Goal: Information Seeking & Learning: Learn about a topic

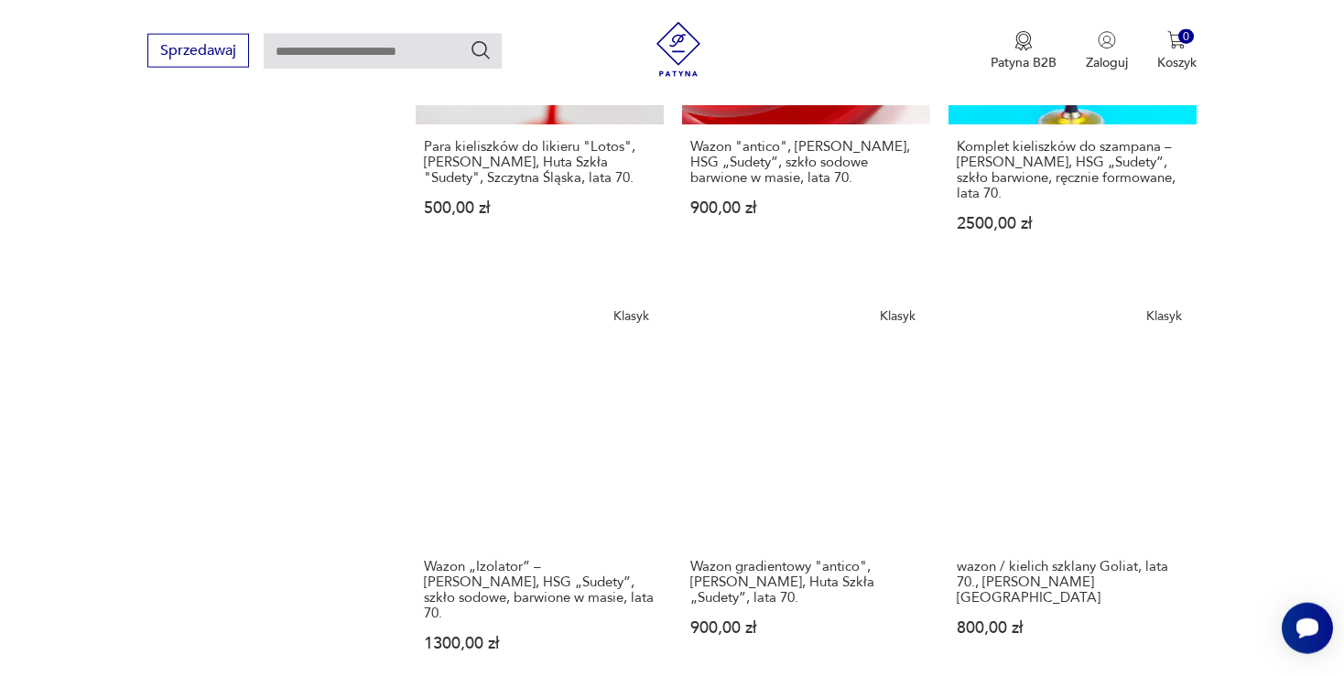
scroll to position [1421, 0]
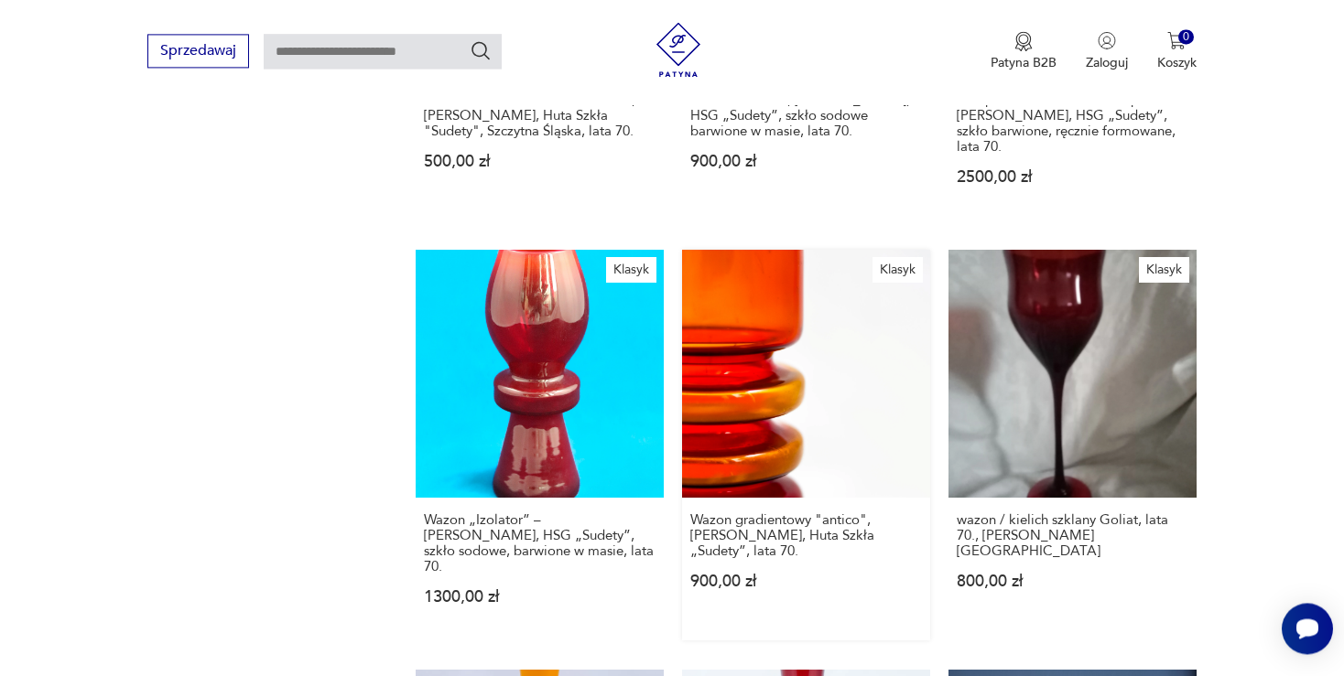
click at [819, 362] on link "Klasyk Wazon gradientowy "antico", [PERSON_NAME], [PERSON_NAME] „Sudety”, lata …" at bounding box center [806, 445] width 248 height 391
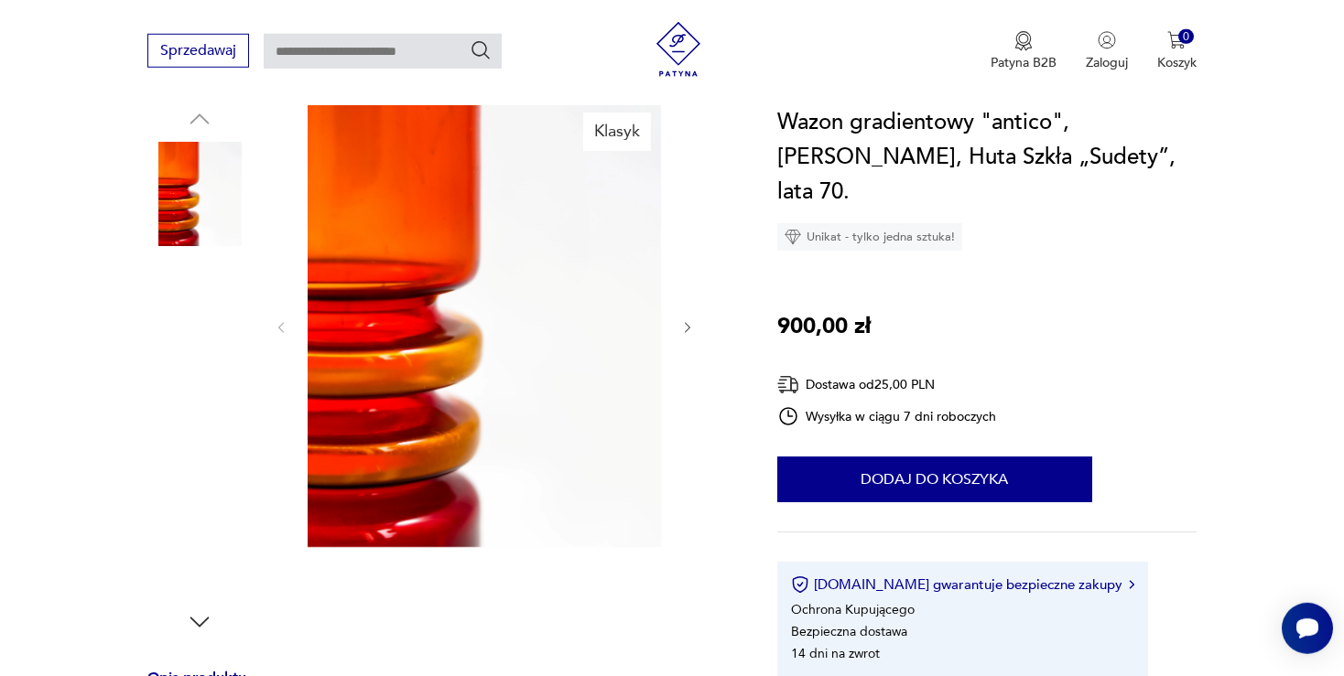
scroll to position [193, 0]
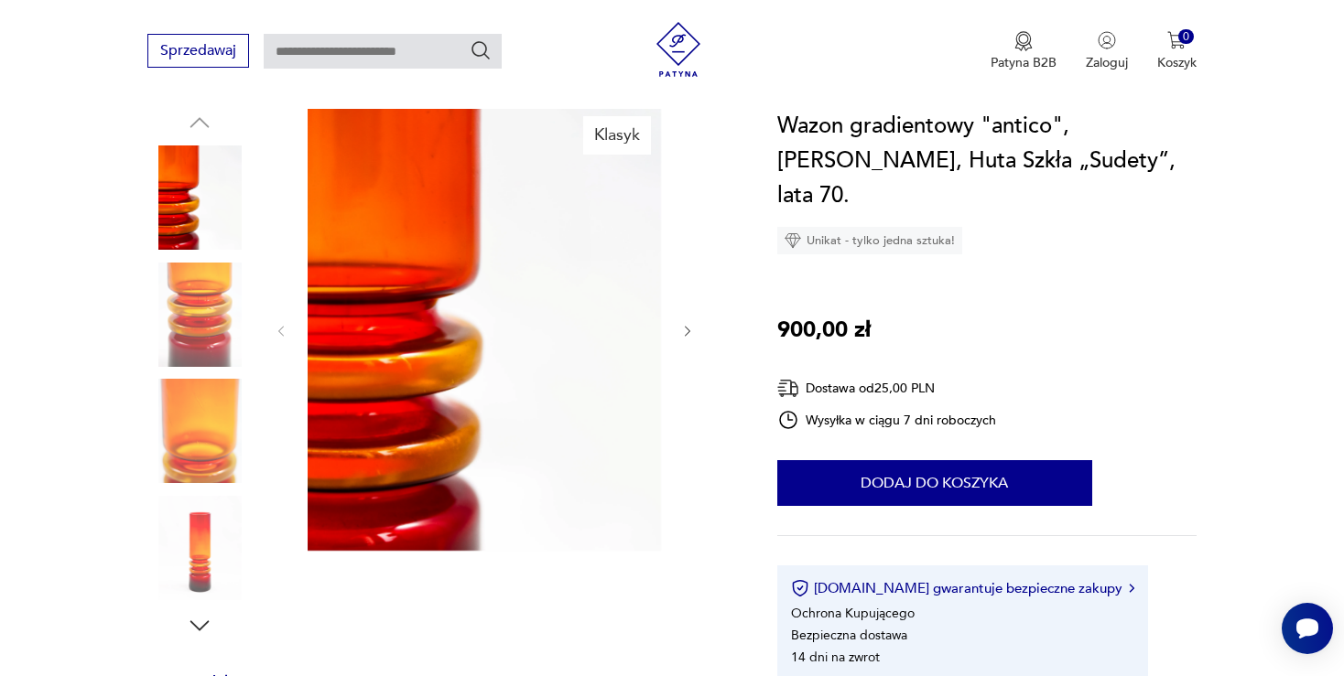
click at [186, 307] on img at bounding box center [199, 315] width 104 height 104
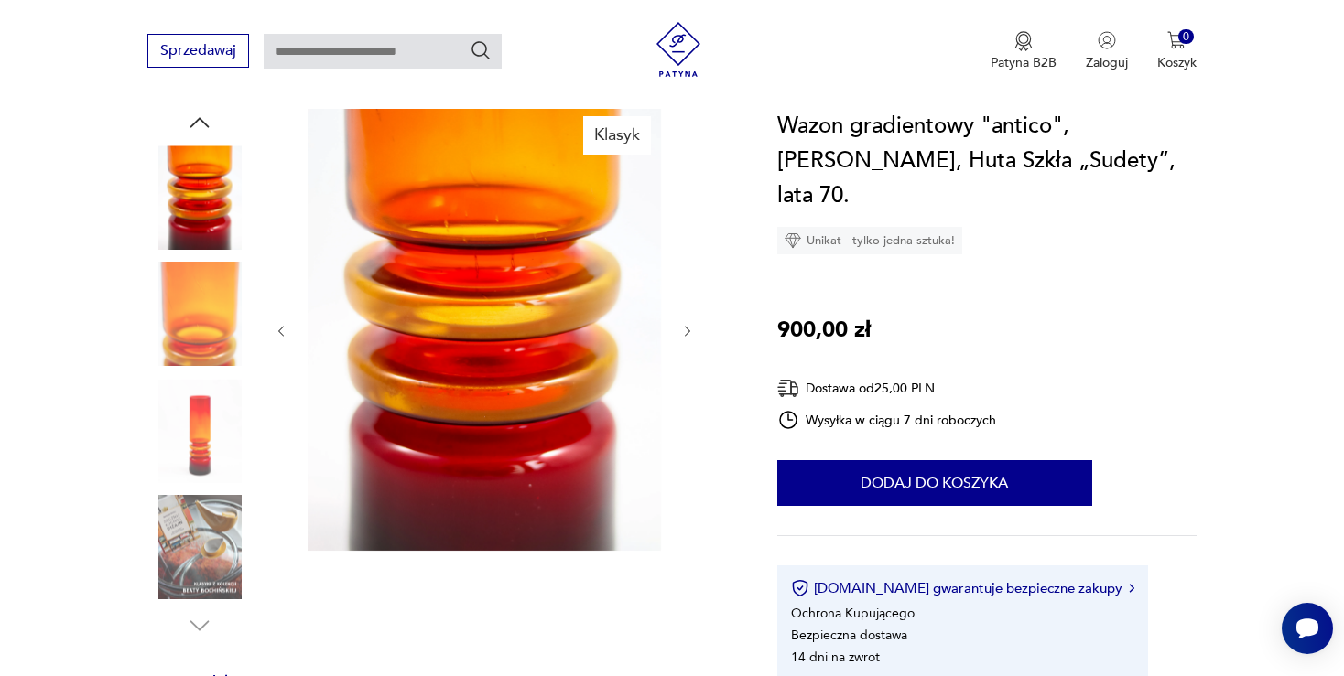
click at [686, 334] on icon "button" at bounding box center [687, 331] width 5 height 11
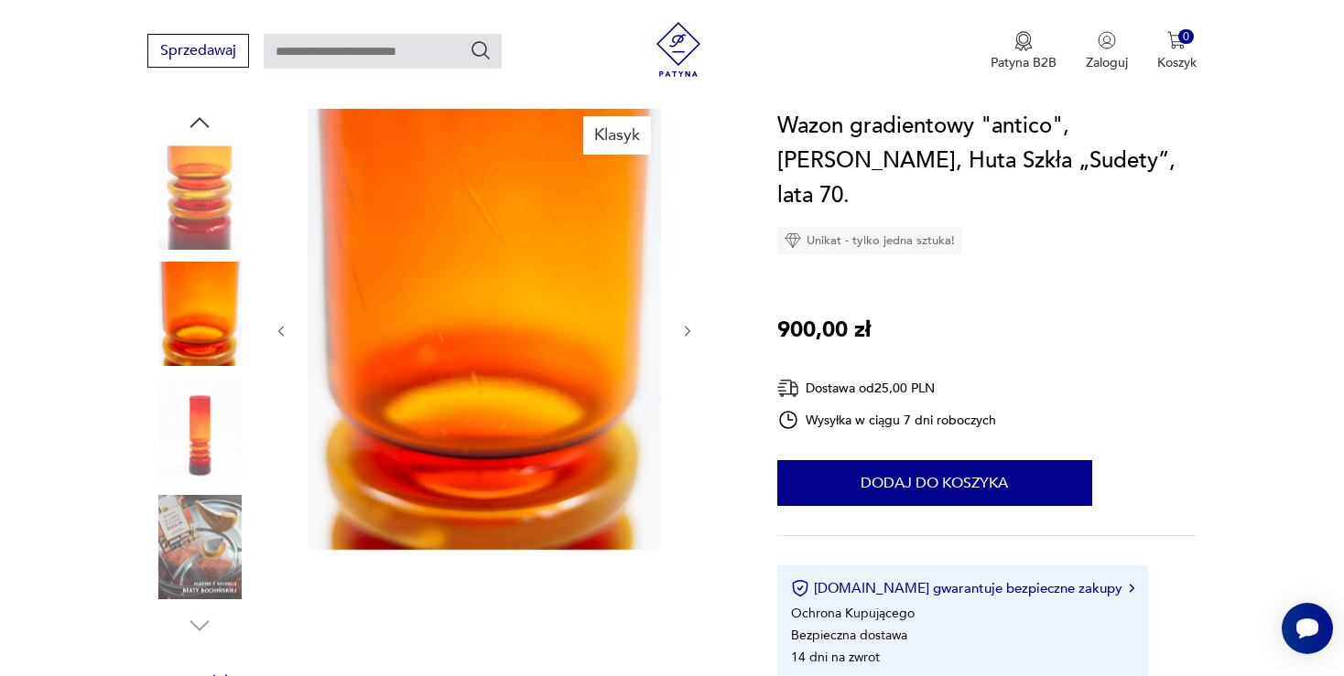
click at [692, 333] on icon "button" at bounding box center [688, 332] width 16 height 16
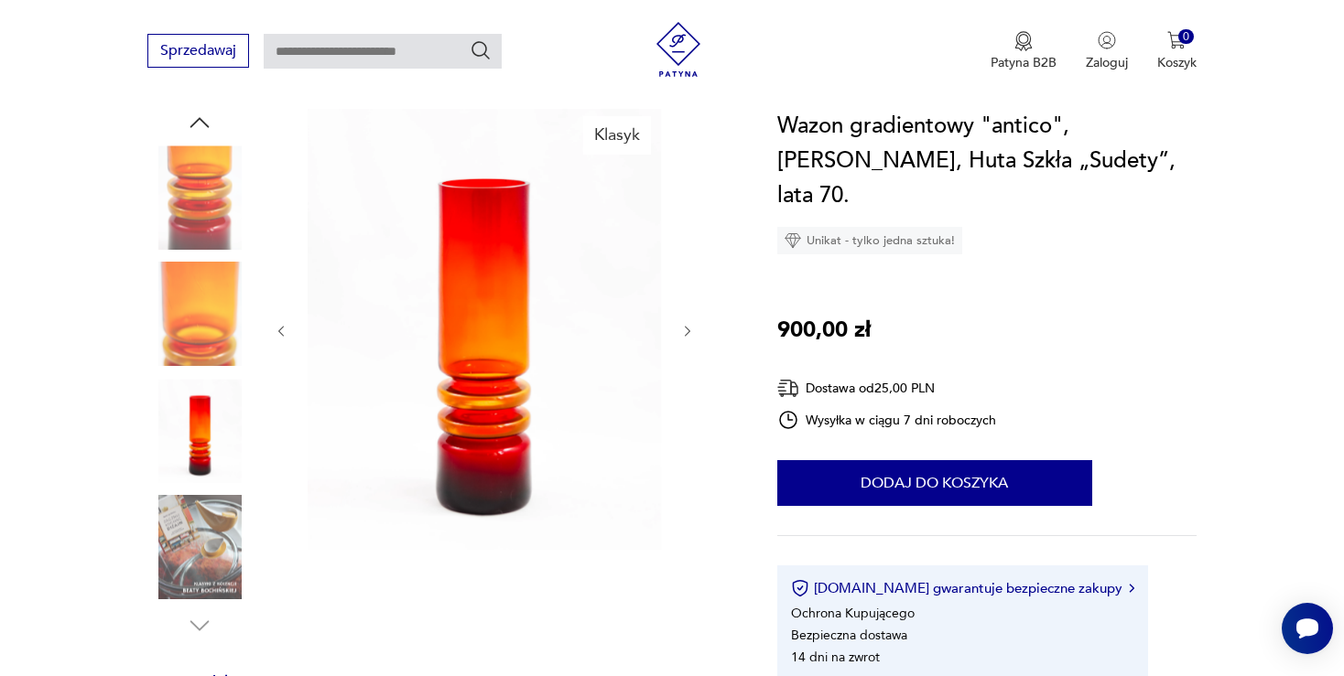
click at [692, 333] on icon "button" at bounding box center [688, 332] width 16 height 16
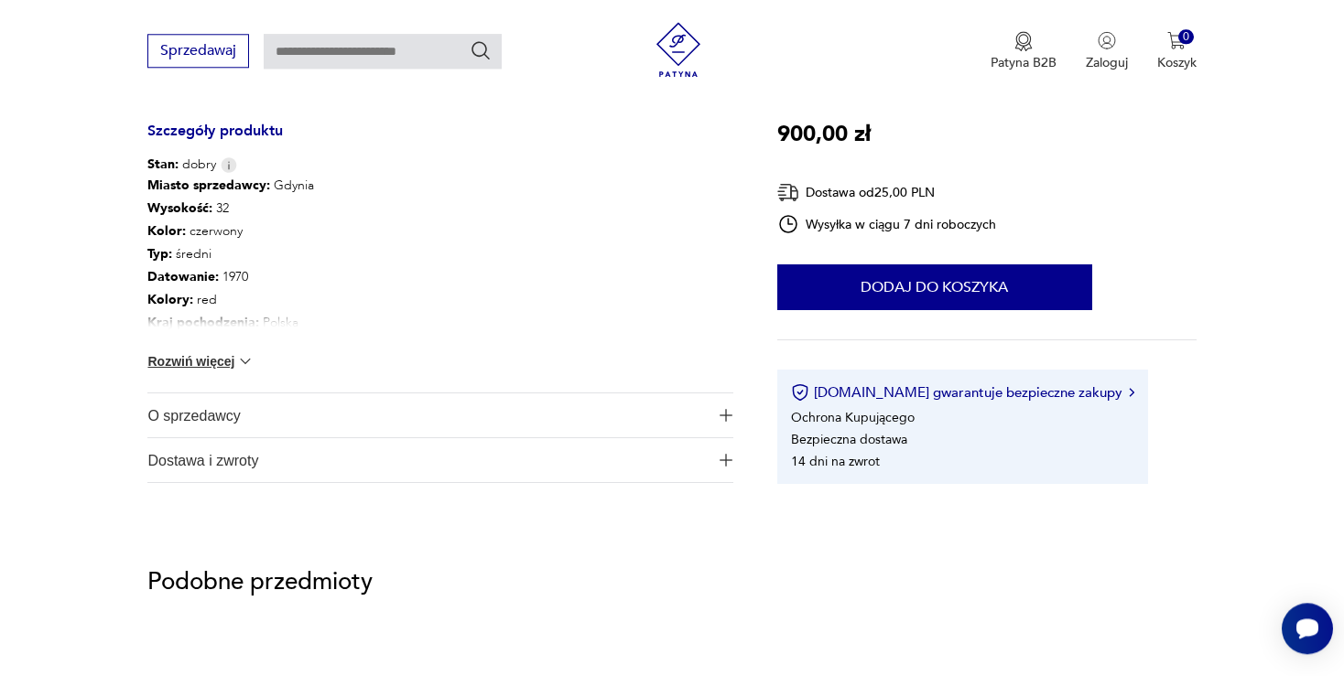
scroll to position [967, 0]
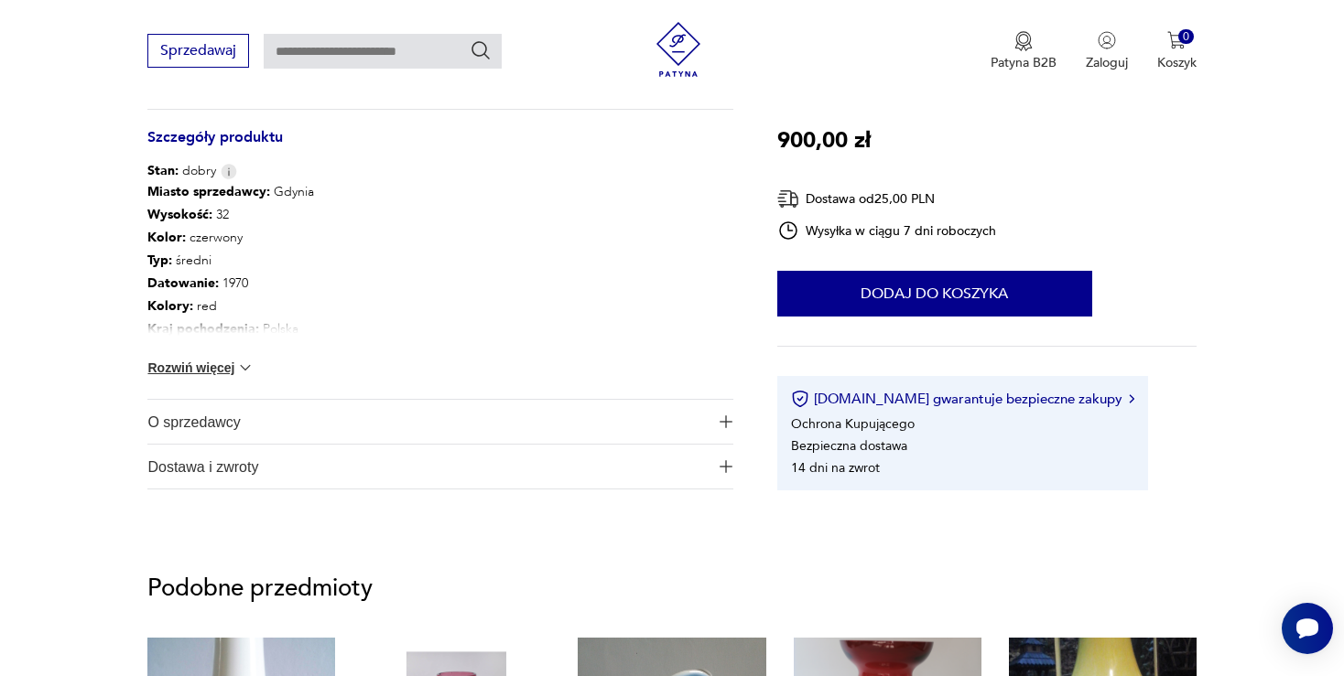
click at [192, 417] on span "O sprzedawcy" at bounding box center [427, 422] width 560 height 44
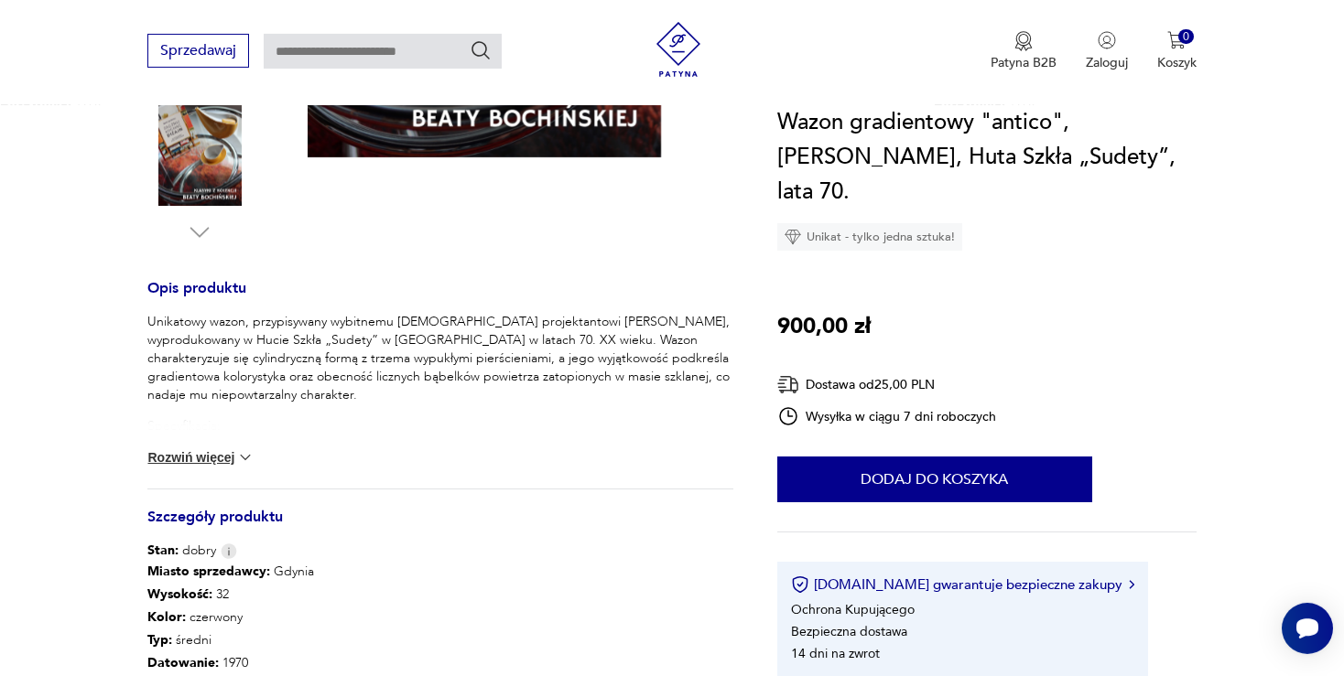
scroll to position [579, 0]
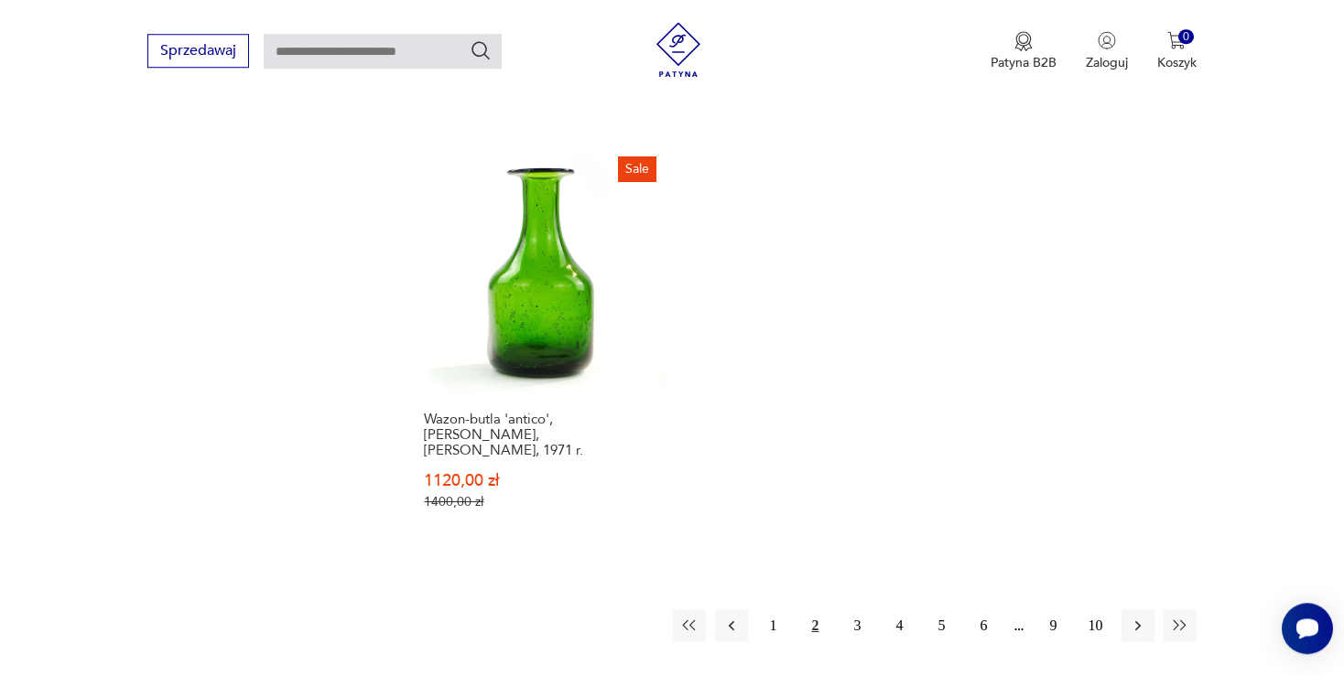
scroll to position [2435, 0]
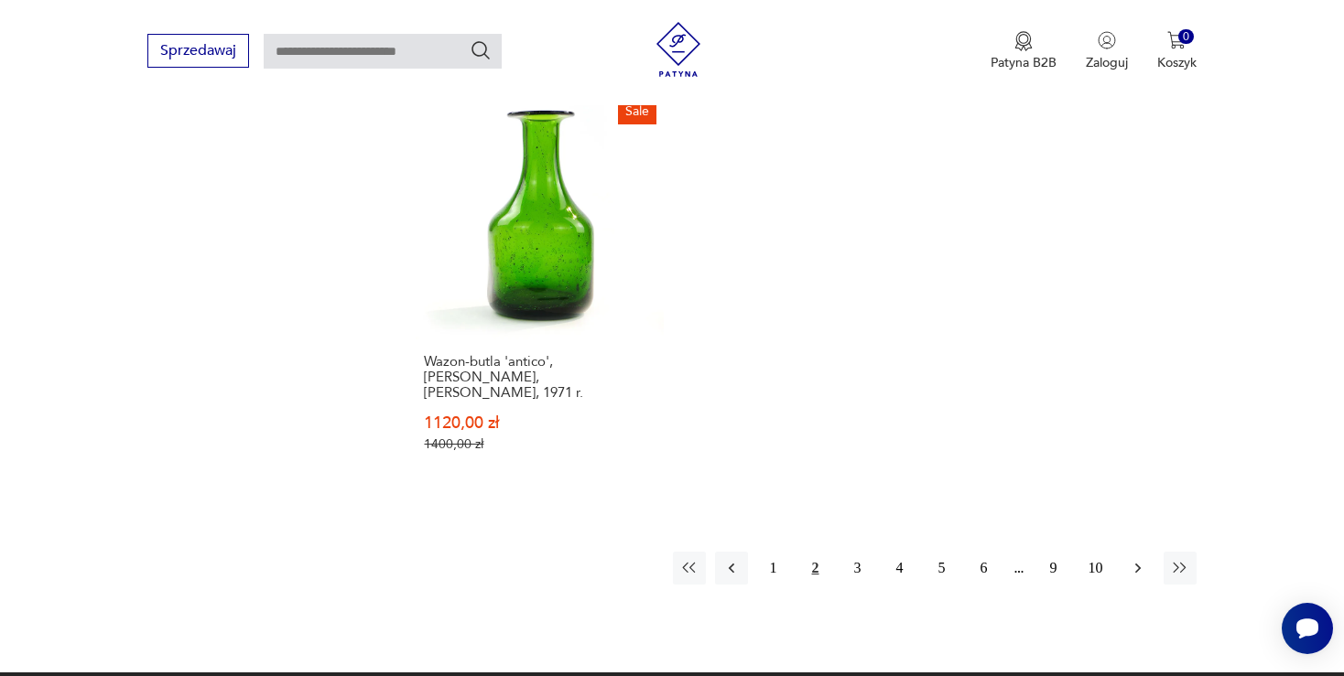
click at [1137, 559] on icon "button" at bounding box center [1138, 568] width 18 height 18
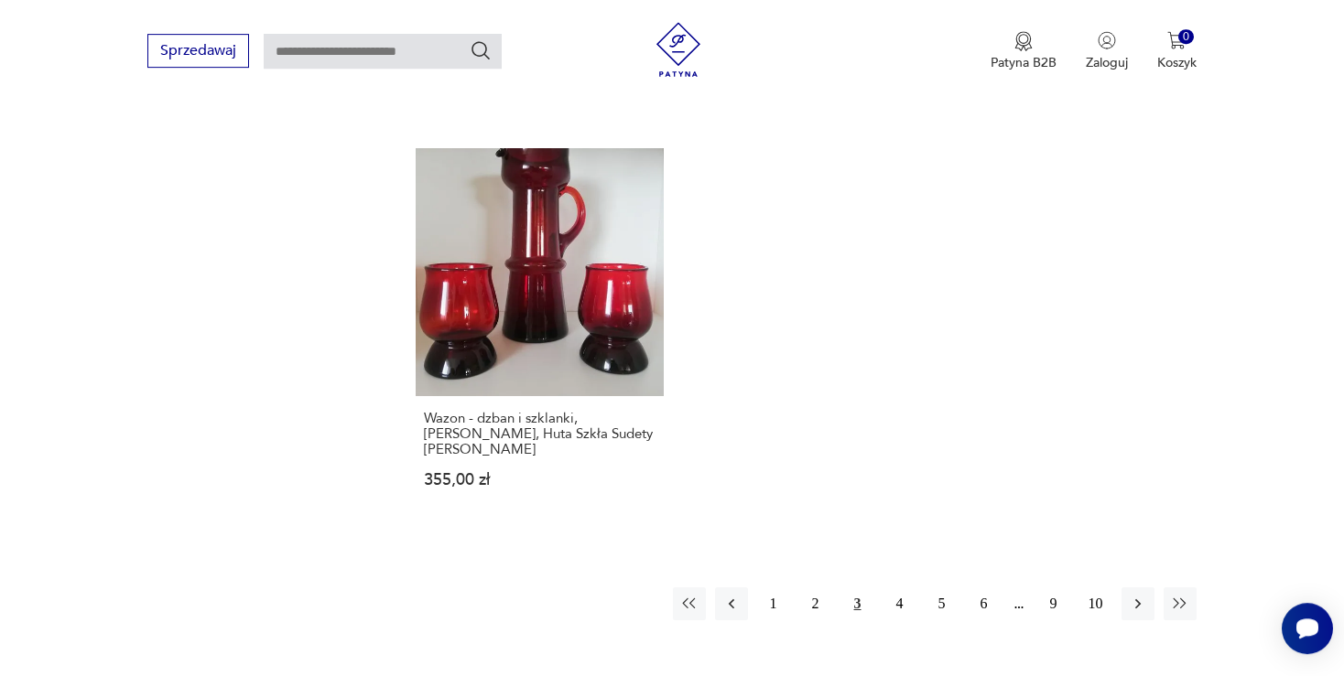
scroll to position [2485, 0]
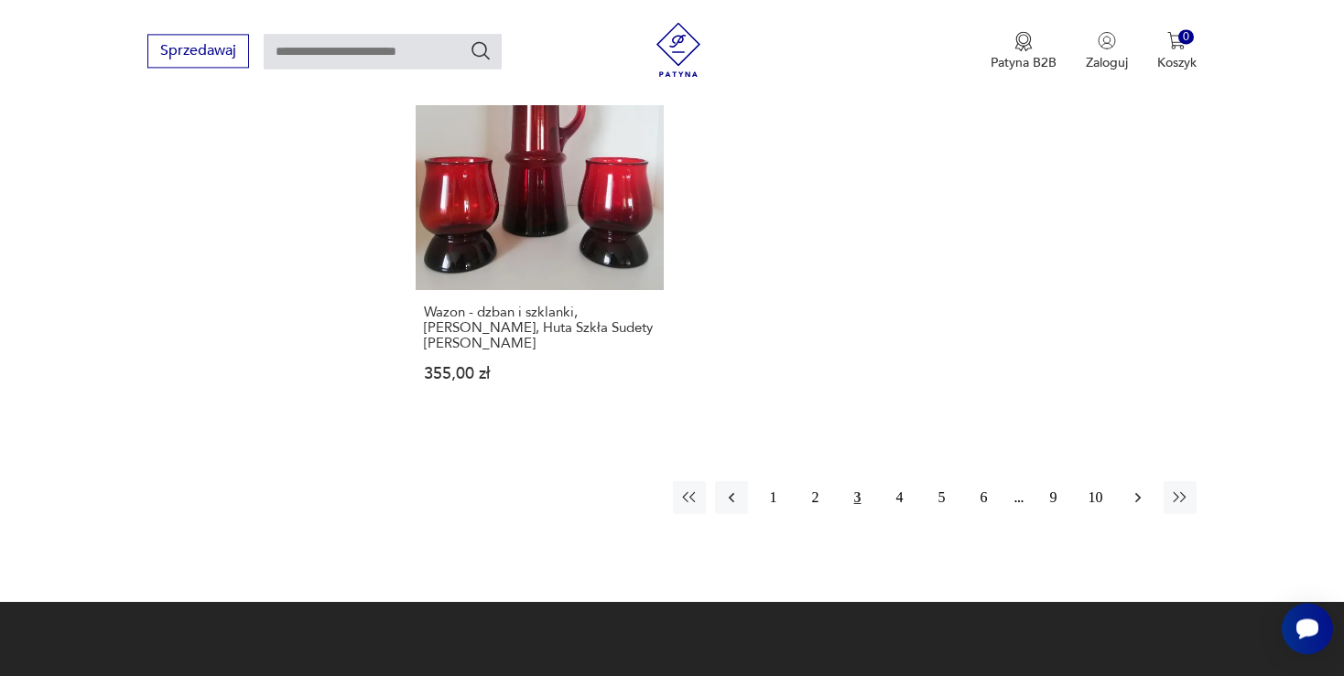
click at [1138, 489] on icon "button" at bounding box center [1138, 498] width 18 height 18
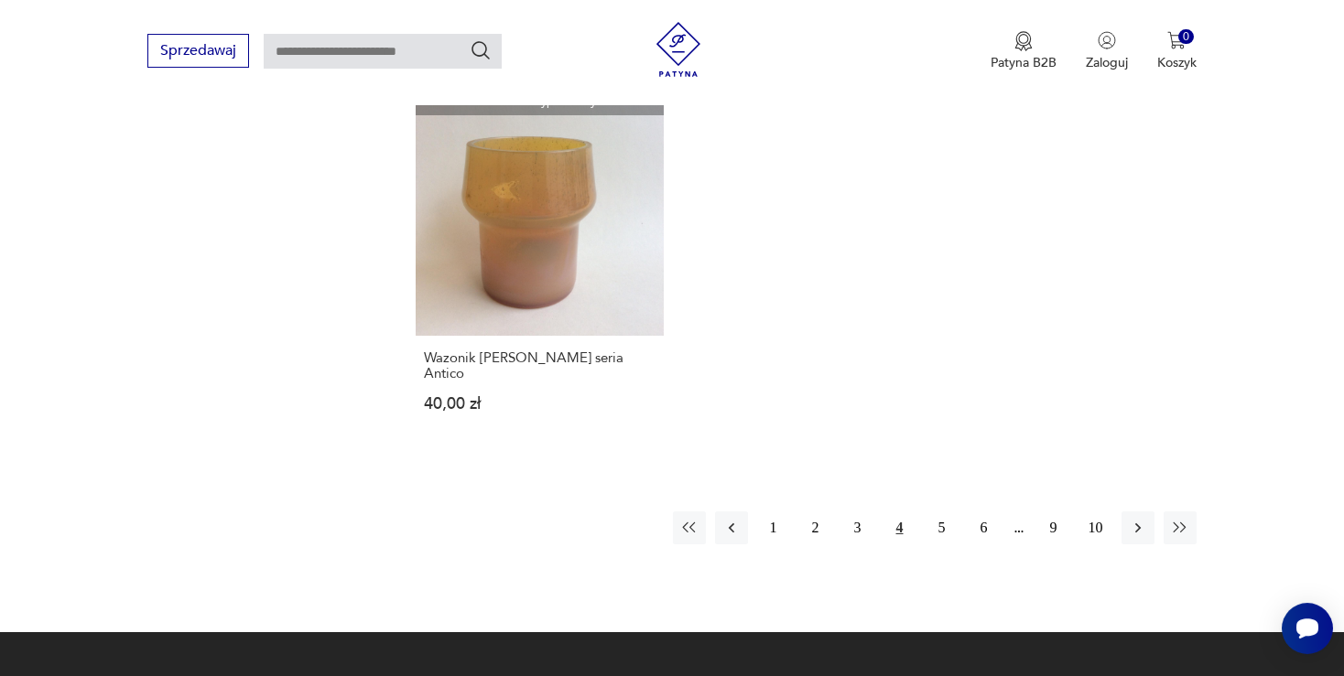
scroll to position [2388, 0]
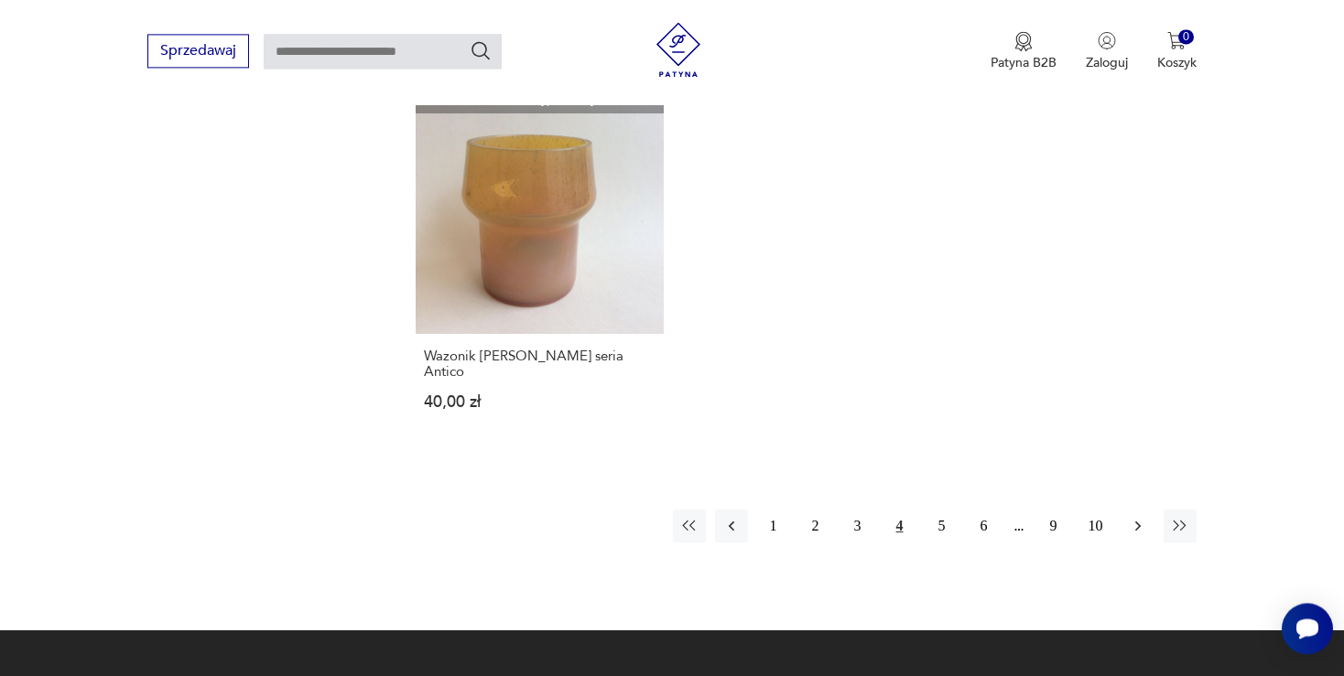
click at [1138, 522] on icon "button" at bounding box center [1136, 527] width 5 height 10
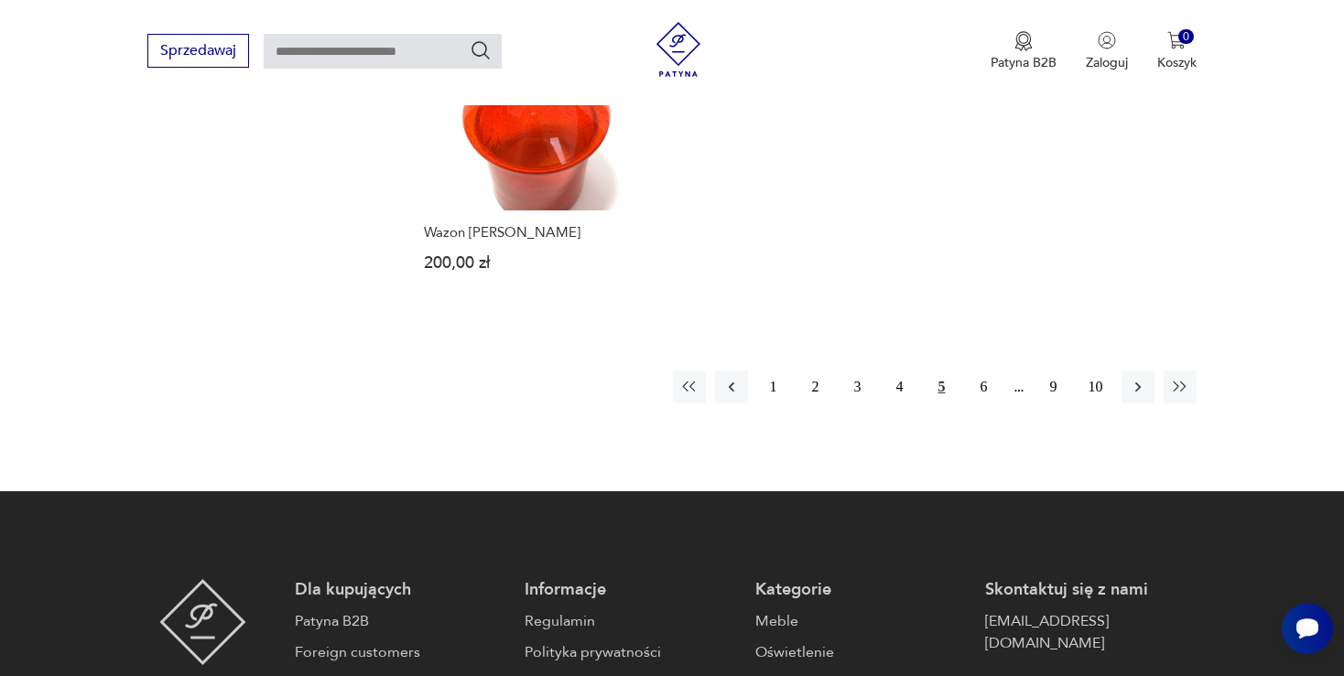
scroll to position [2388, 0]
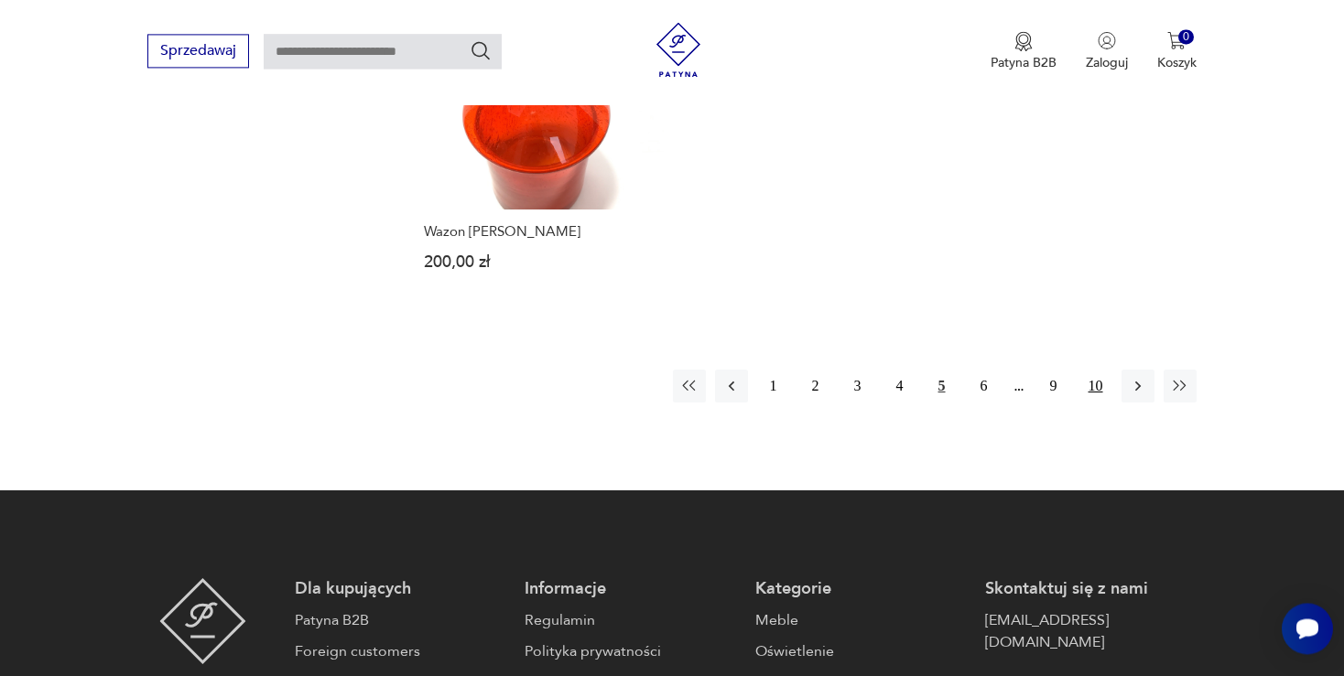
click at [1096, 381] on button "10" at bounding box center [1095, 386] width 33 height 33
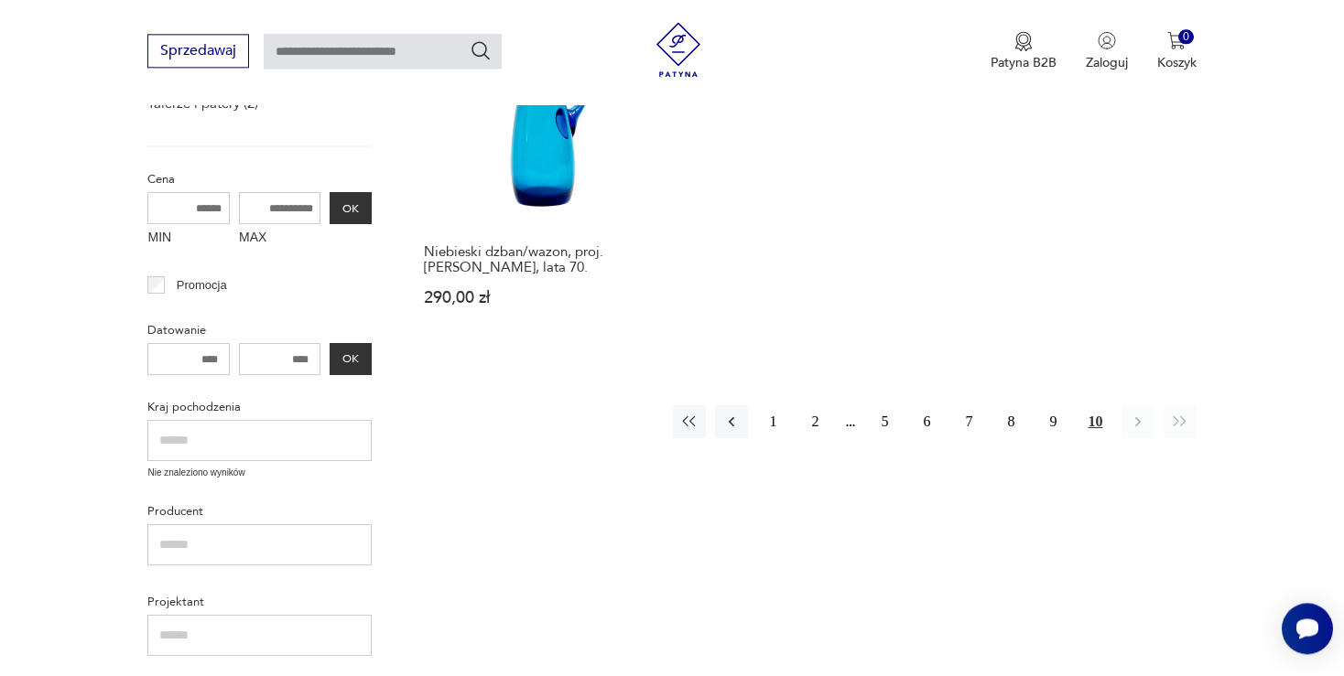
scroll to position [648, 0]
